Goal: Find specific page/section: Find specific page/section

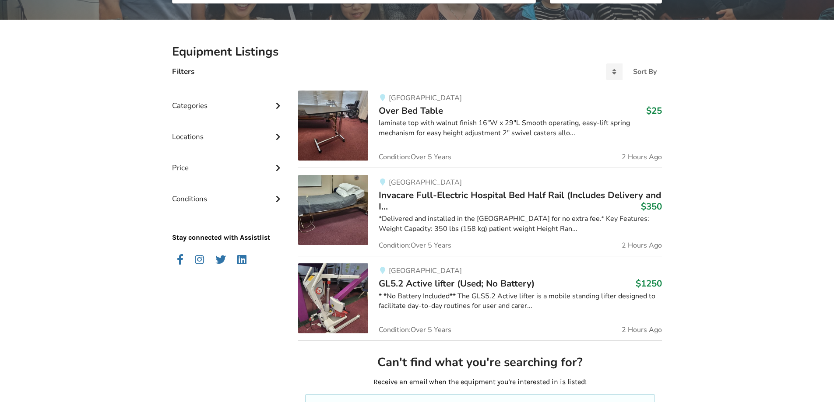
scroll to position [164, 0]
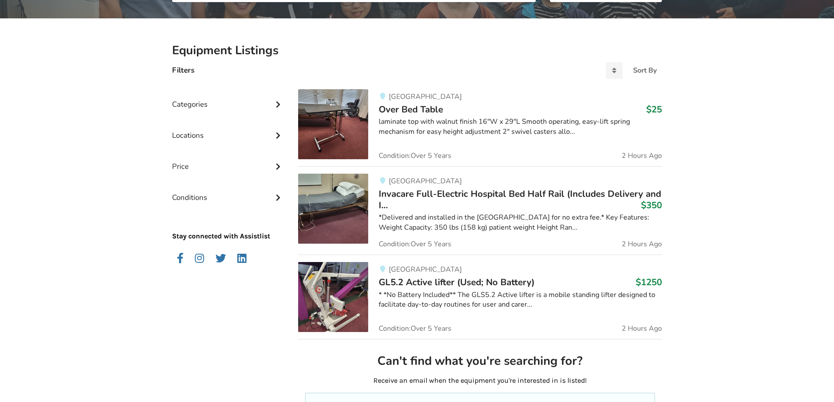
click at [200, 106] on div "Categories" at bounding box center [228, 97] width 112 height 31
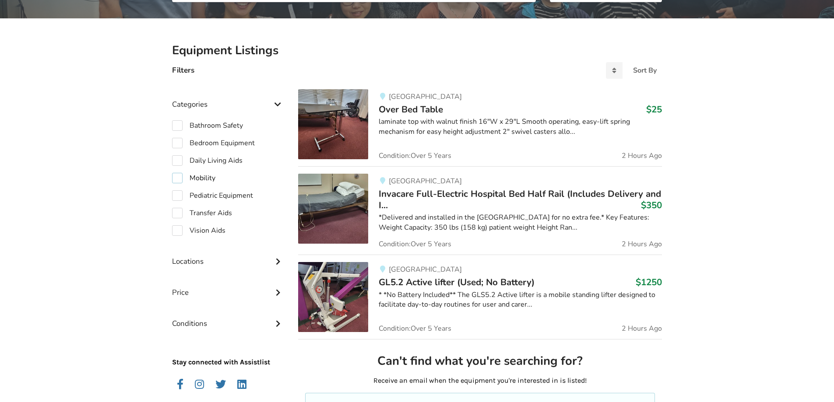
click at [177, 175] on label "Mobility" at bounding box center [193, 178] width 43 height 11
checkbox input "true"
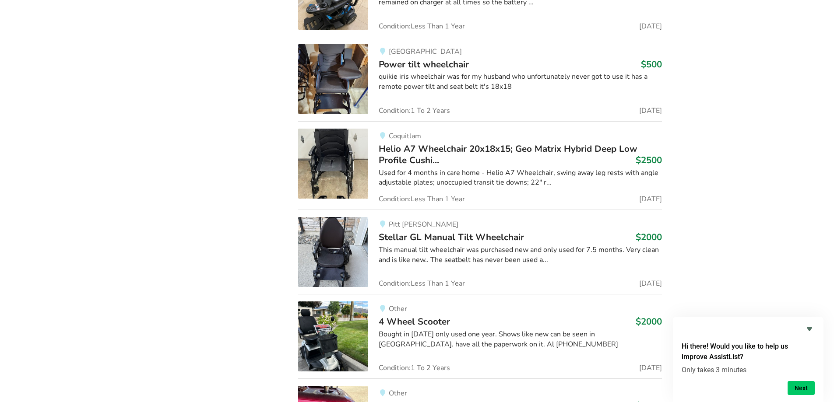
scroll to position [9119, 0]
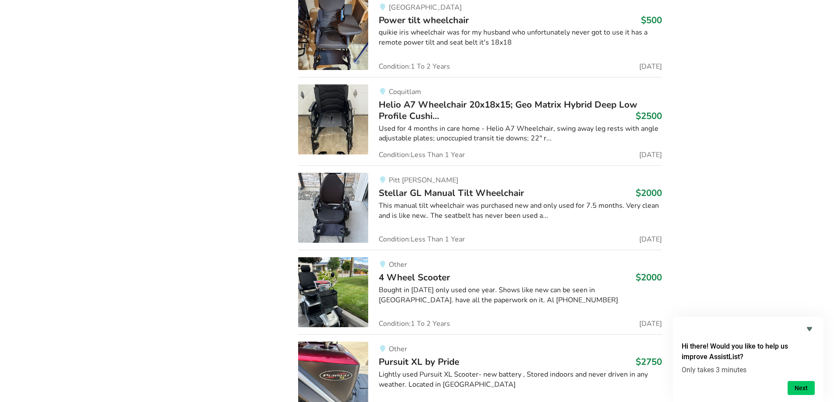
click at [503, 187] on span "Stellar GL Manual Tilt Wheelchair" at bounding box center [451, 193] width 145 height 12
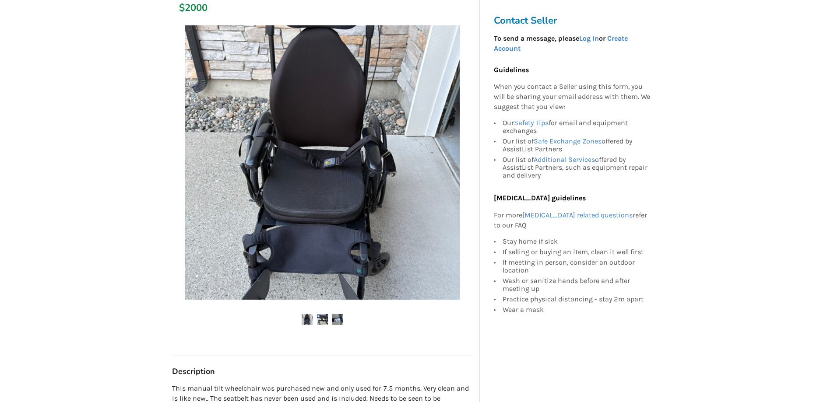
scroll to position [153, 0]
click at [324, 315] on img at bounding box center [322, 318] width 11 height 11
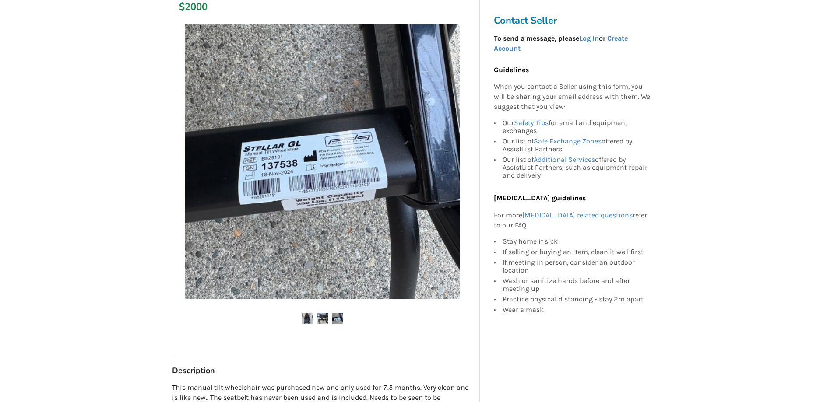
click at [339, 316] on img at bounding box center [337, 318] width 11 height 11
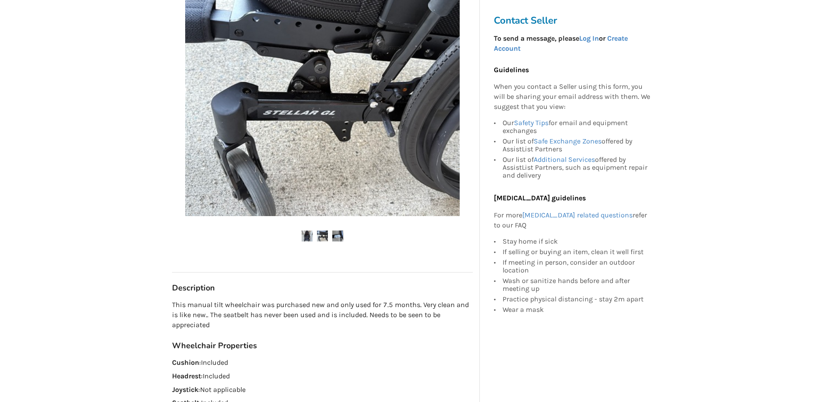
scroll to position [0, 0]
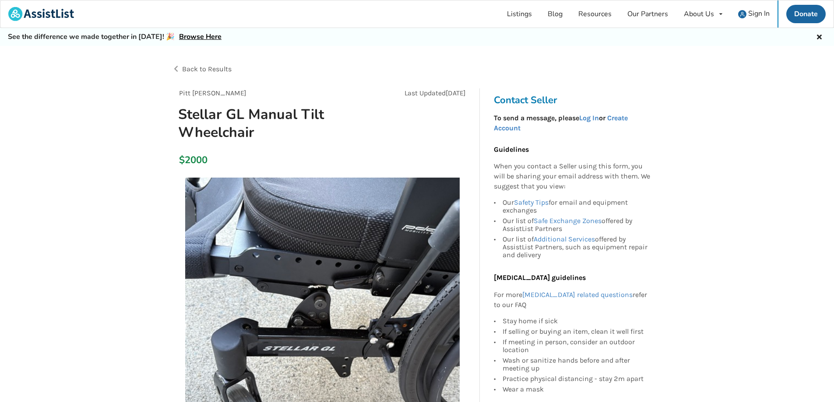
click at [215, 68] on span "Back to Results" at bounding box center [206, 69] width 49 height 8
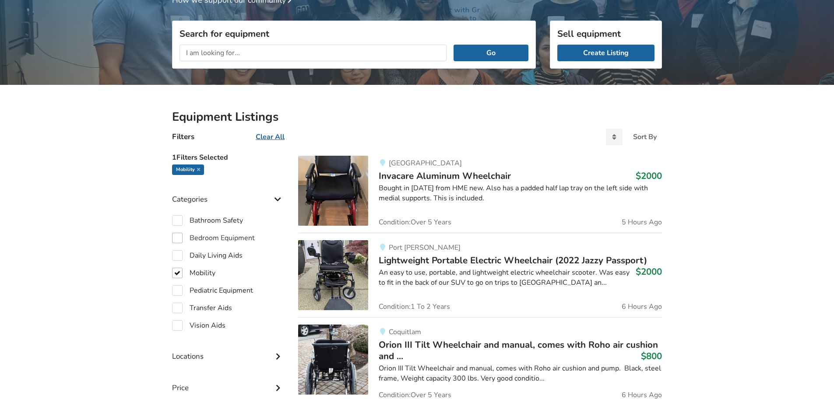
scroll to position [109, 0]
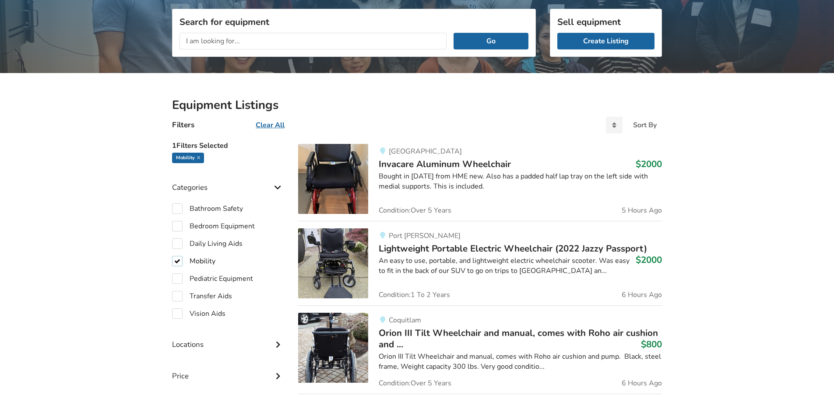
click at [176, 261] on label "Mobility" at bounding box center [193, 261] width 43 height 11
checkbox input "false"
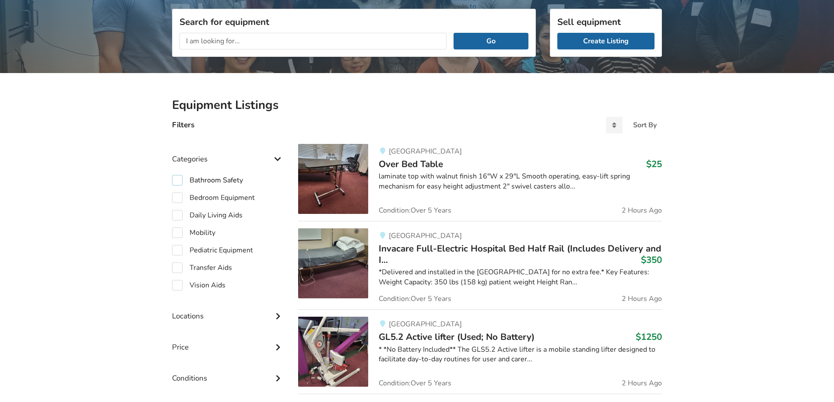
click at [180, 179] on label "Bathroom Safety" at bounding box center [207, 180] width 71 height 11
checkbox input "true"
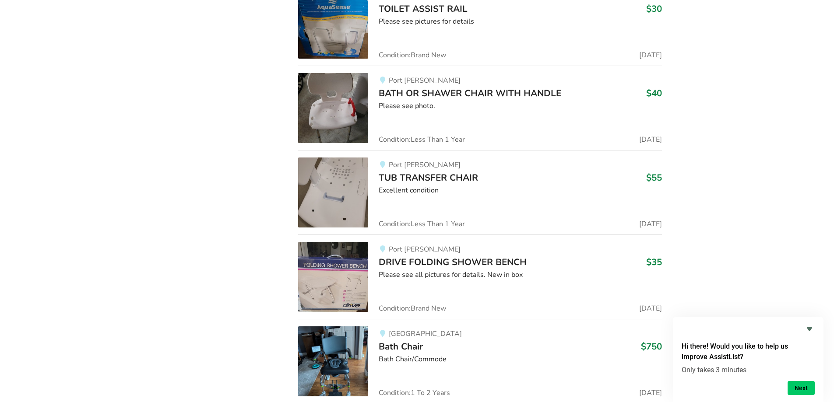
scroll to position [1596, 0]
